Goal: Information Seeking & Learning: Learn about a topic

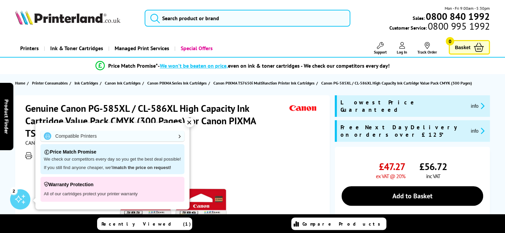
click at [210, 151] on div "Printers compatible with this item Canon PIXMA TS7650i, PIXMA TS7750i Printers" at bounding box center [173, 155] width 296 height 8
click at [210, 152] on span "Printers compatible with this item" at bounding box center [173, 155] width 296 height 7
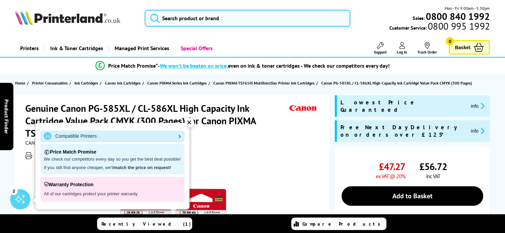
click at [178, 137] on link "Compatible Printers" at bounding box center [112, 136] width 144 height 11
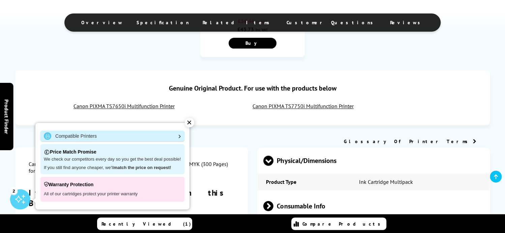
scroll to position [458, 0]
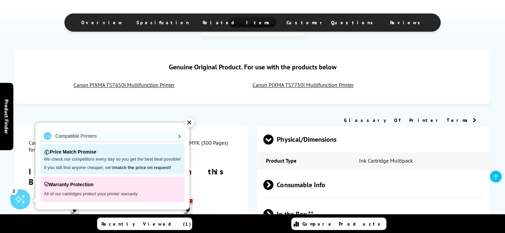
click at [187, 122] on div "✕" at bounding box center [189, 122] width 9 height 9
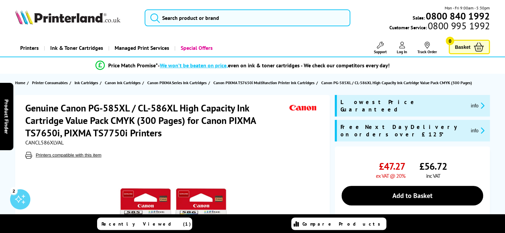
scroll to position [0, 0]
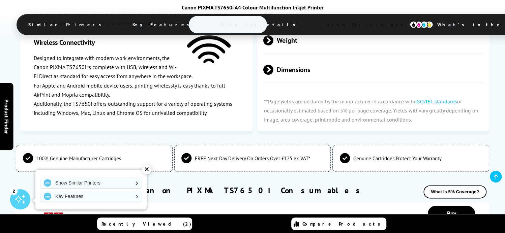
scroll to position [1755, 0]
